Goal: Obtain resource: Download file/media

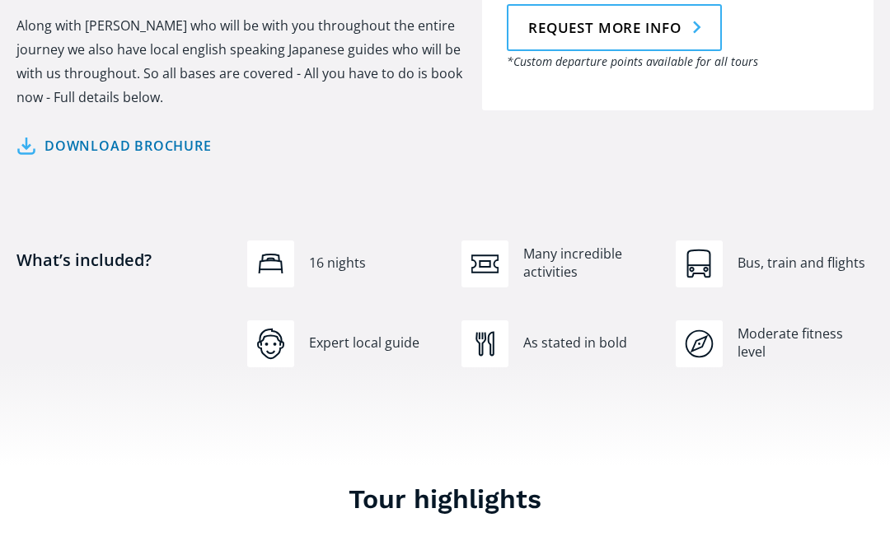
scroll to position [1079, 0]
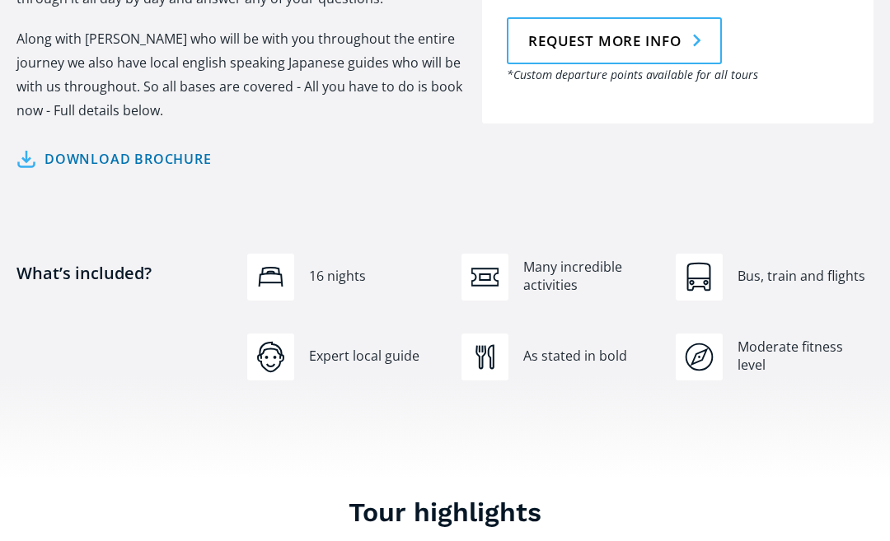
click at [160, 148] on link "Download brochure" at bounding box center [113, 160] width 195 height 24
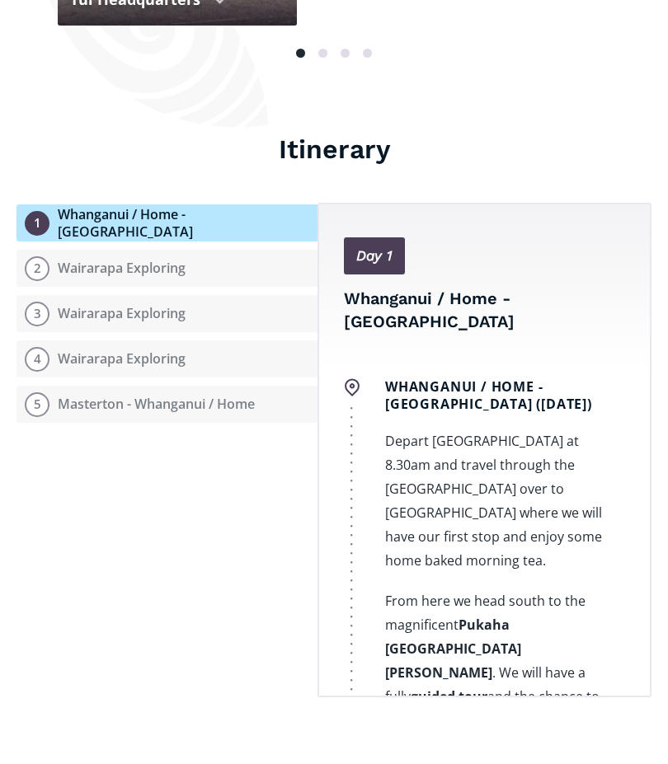
scroll to position [2111, 0]
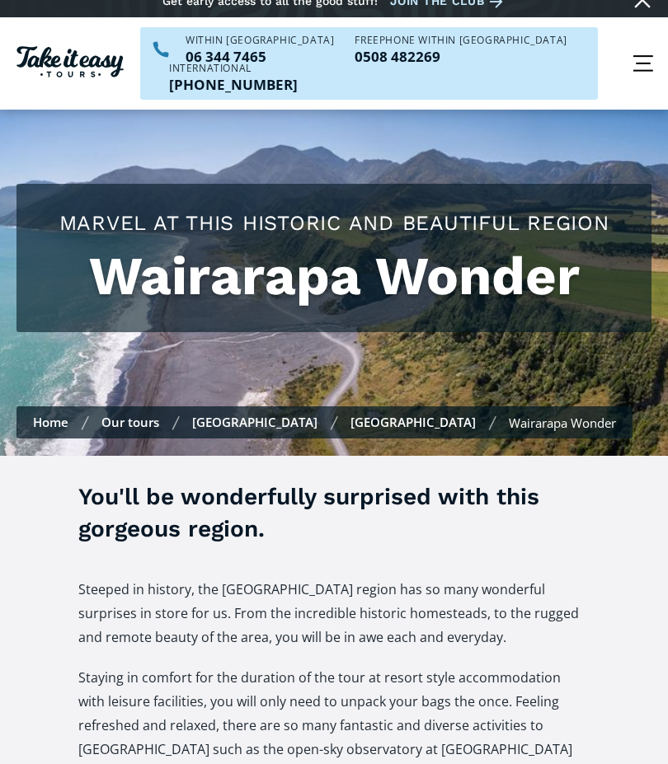
scroll to position [0, 0]
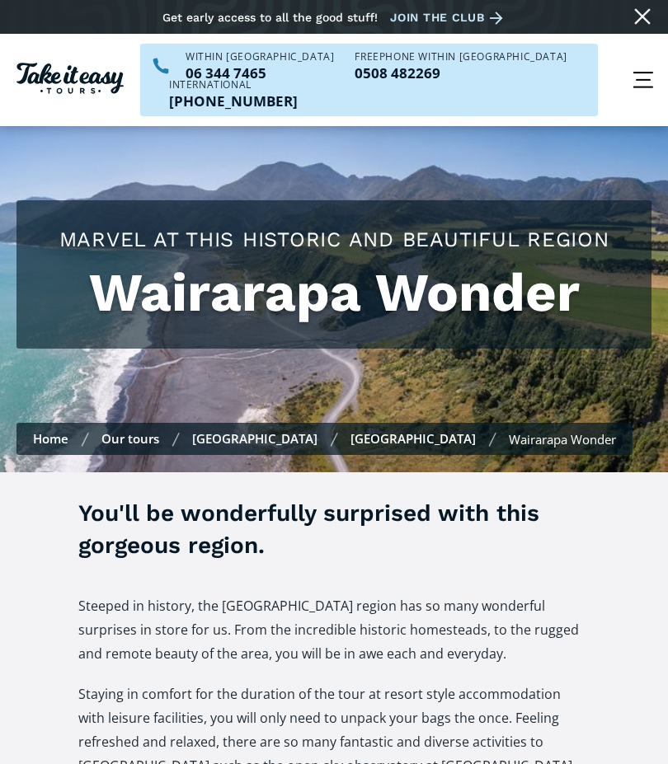
click at [245, 430] on link "[GEOGRAPHIC_DATA]" at bounding box center [254, 438] width 125 height 16
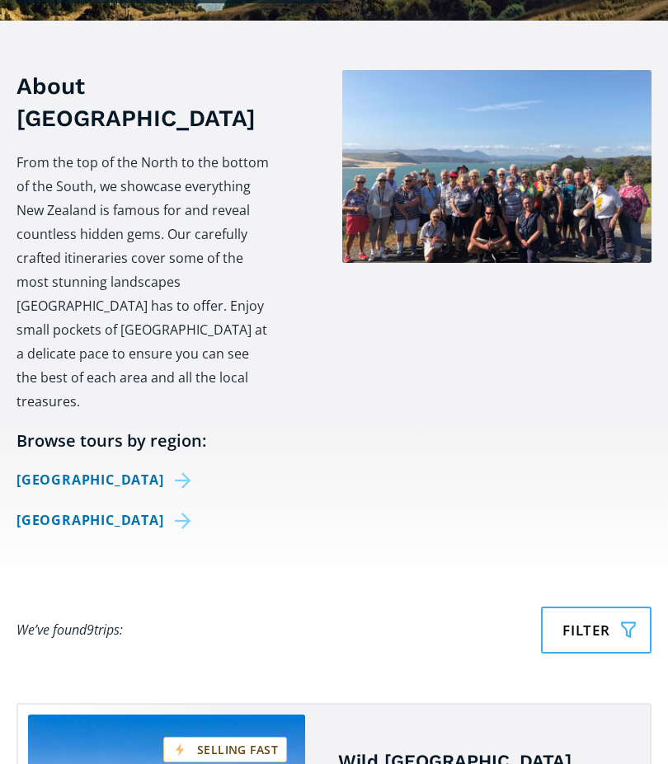
scroll to position [457, 0]
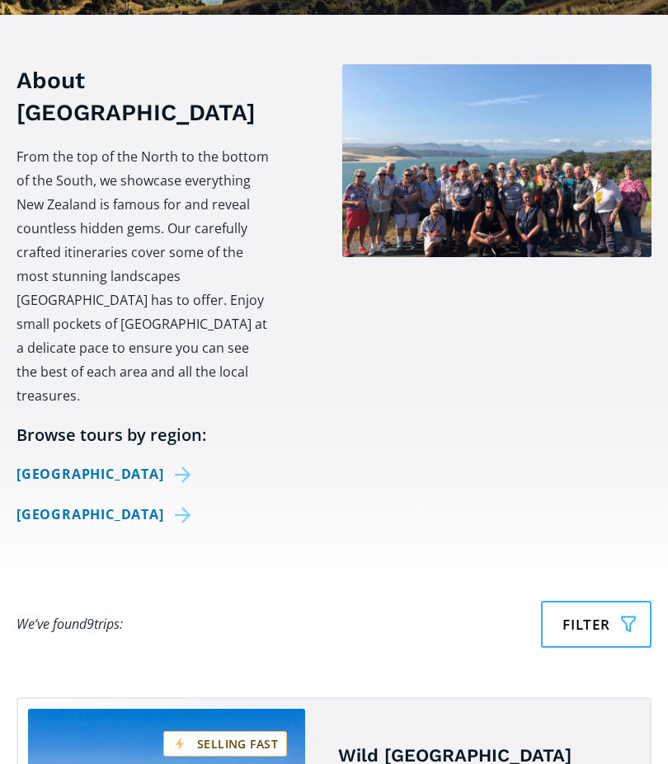
click at [110, 462] on link "[GEOGRAPHIC_DATA]" at bounding box center [106, 474] width 180 height 24
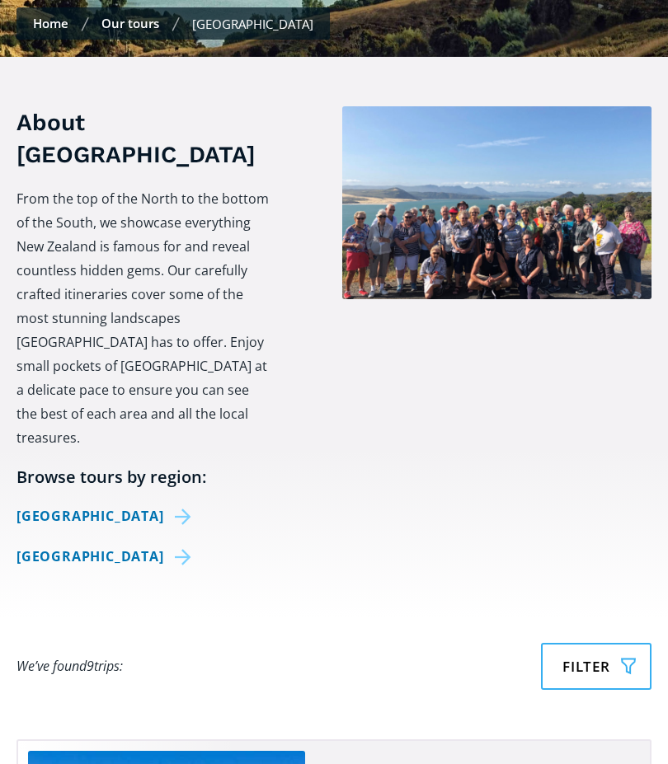
scroll to position [0, 0]
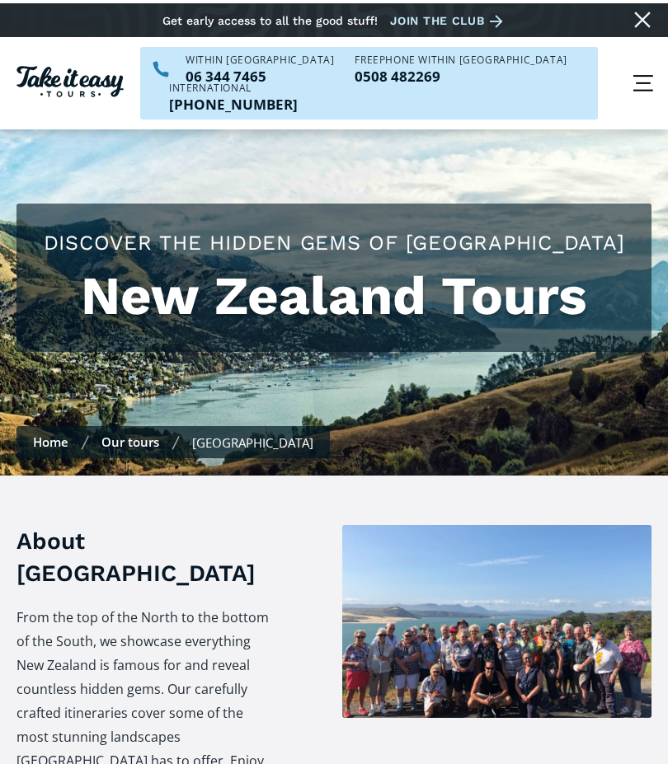
click at [666, 67] on div "menu" at bounding box center [642, 79] width 49 height 49
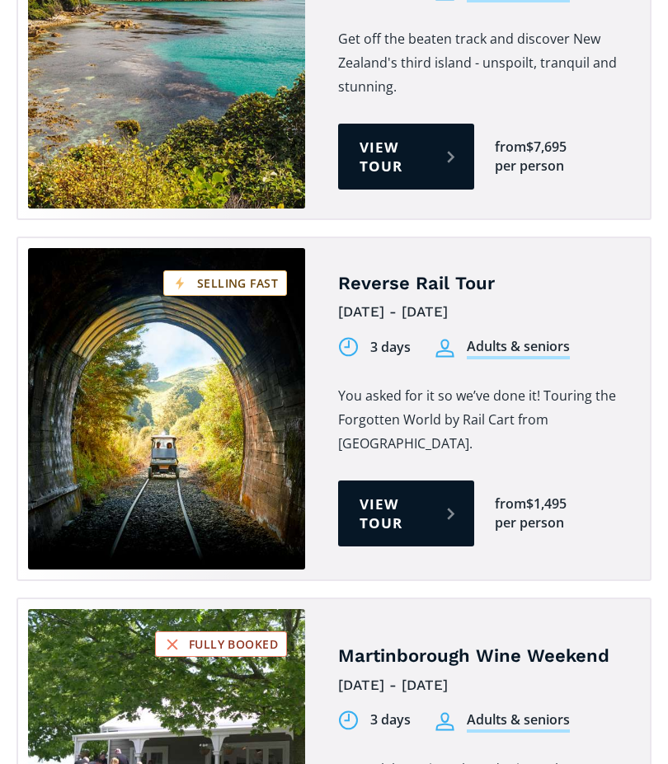
scroll to position [1582, 0]
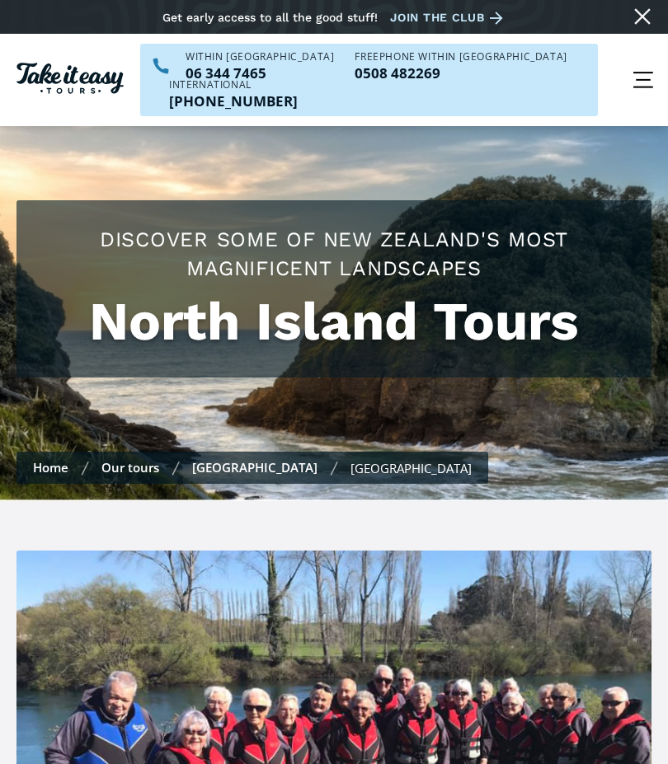
click at [55, 459] on link "Home" at bounding box center [50, 467] width 35 height 16
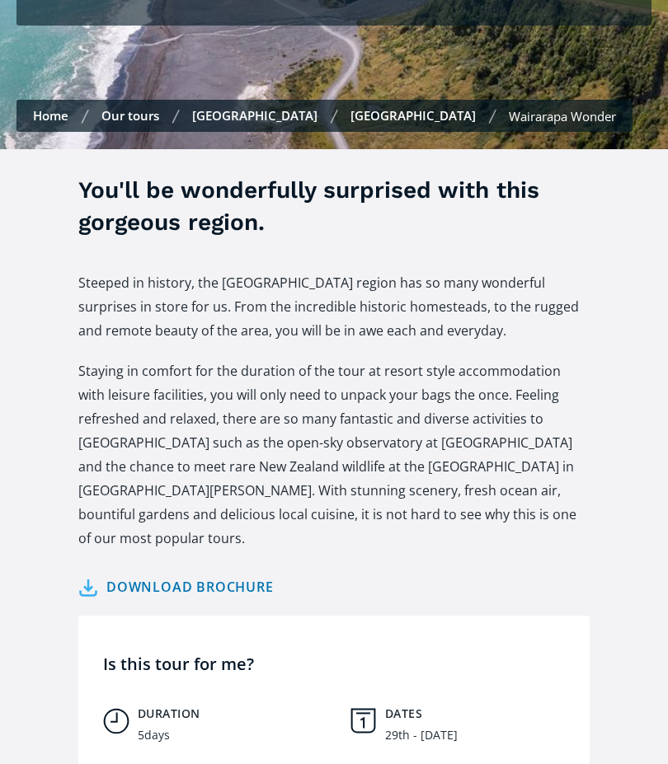
scroll to position [403, 0]
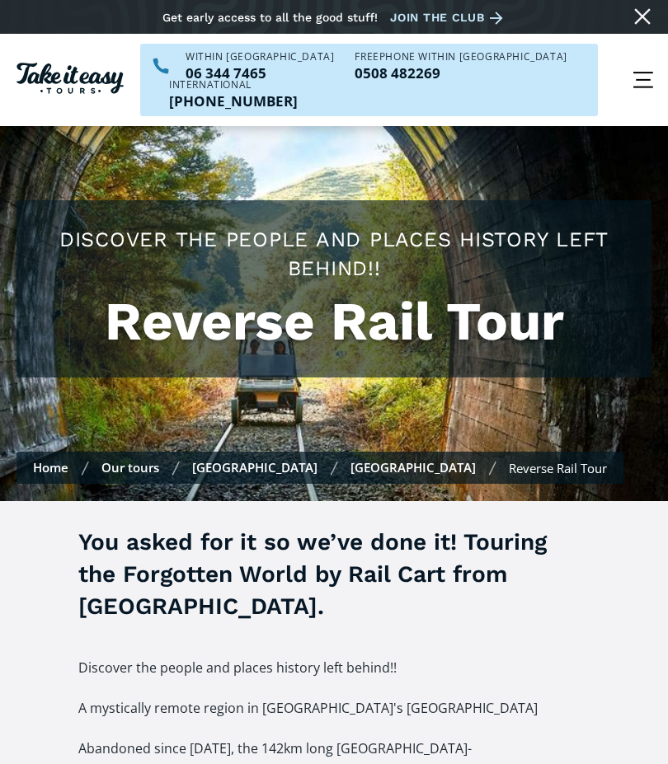
scroll to position [241, 0]
